Goal: Task Accomplishment & Management: Manage account settings

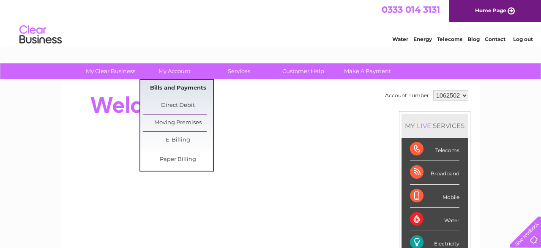
click at [178, 87] on link "Bills and Payments" at bounding box center [178, 88] width 70 height 17
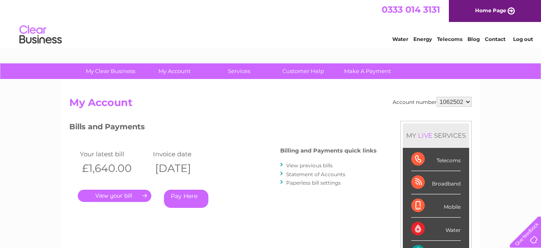
scroll to position [44, 0]
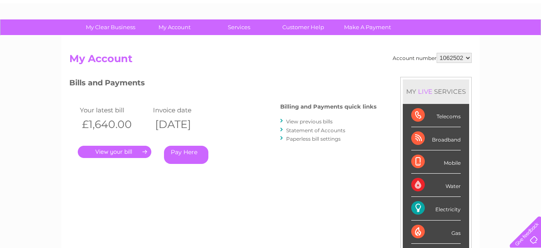
click at [116, 152] on link "." at bounding box center [115, 152] width 74 height 12
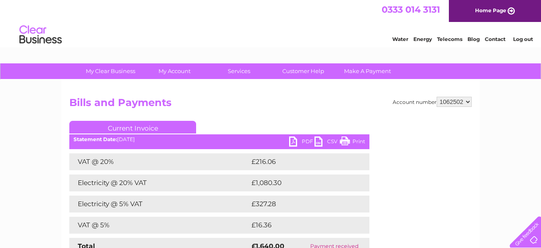
click at [304, 139] on link "PDF" at bounding box center [301, 143] width 25 height 12
